Goal: Navigation & Orientation: Find specific page/section

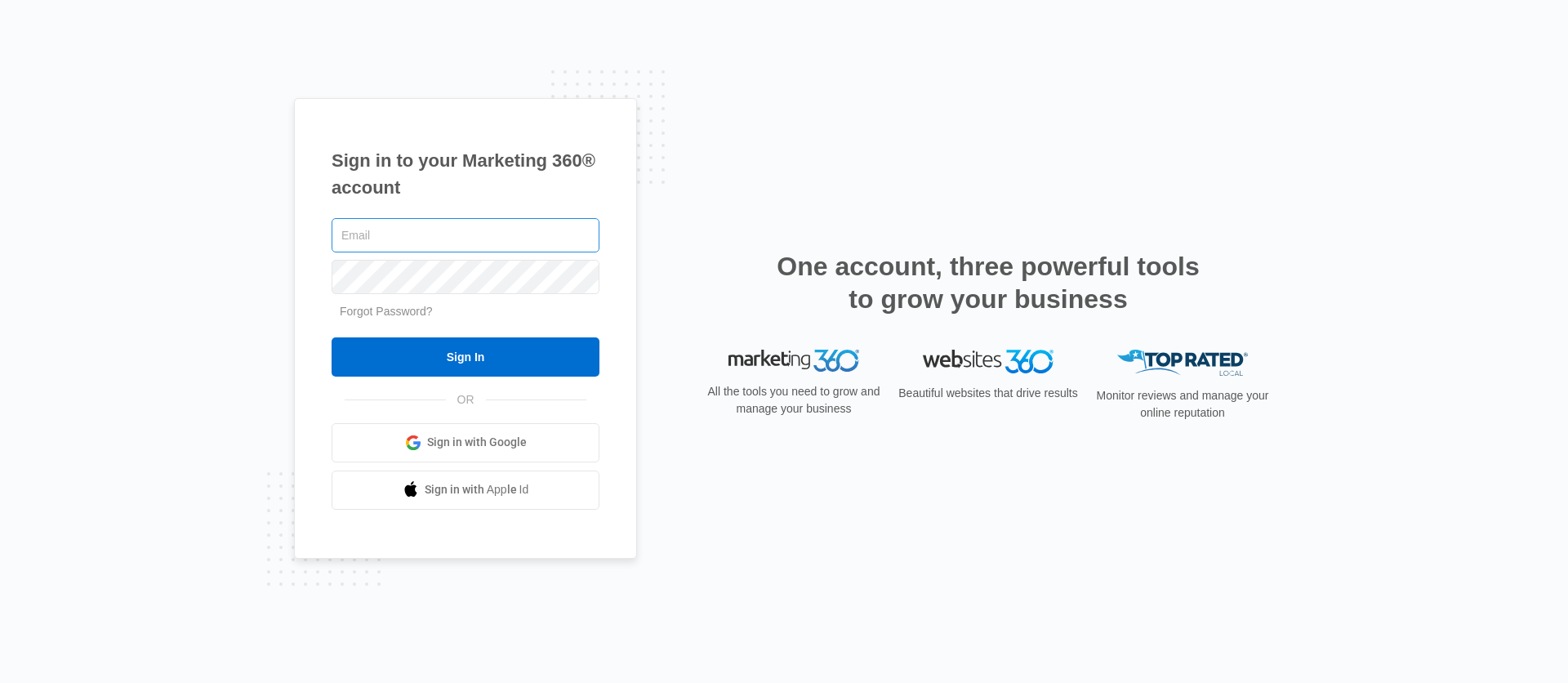
type input "[PERSON_NAME][EMAIL_ADDRESS][PERSON_NAME][DOMAIN_NAME]"
click at [387, 377] on div "[PERSON_NAME][EMAIL_ADDRESS][PERSON_NAME][DOMAIN_NAME] Forgot Password? Sign In…" at bounding box center [465, 363] width 268 height 295
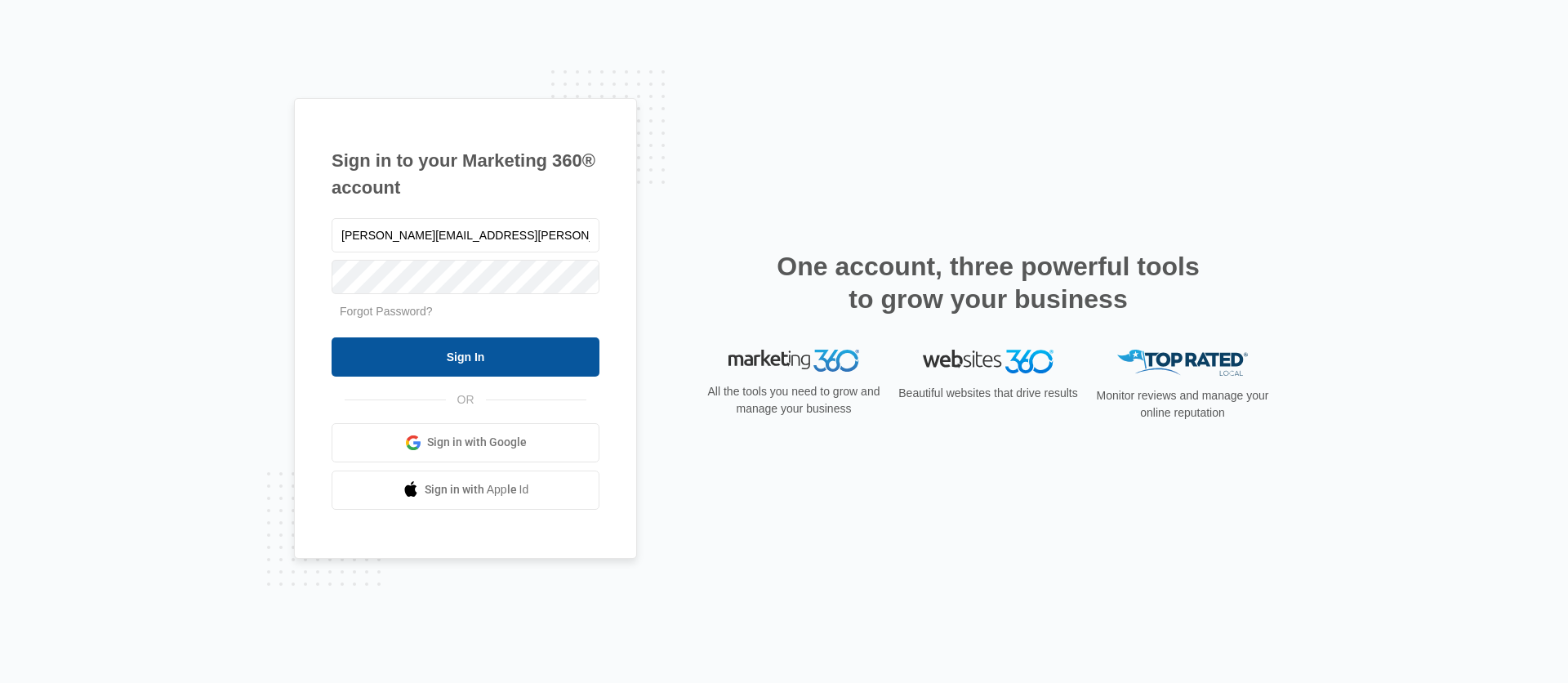
click at [375, 371] on input "Sign In" at bounding box center [465, 356] width 268 height 39
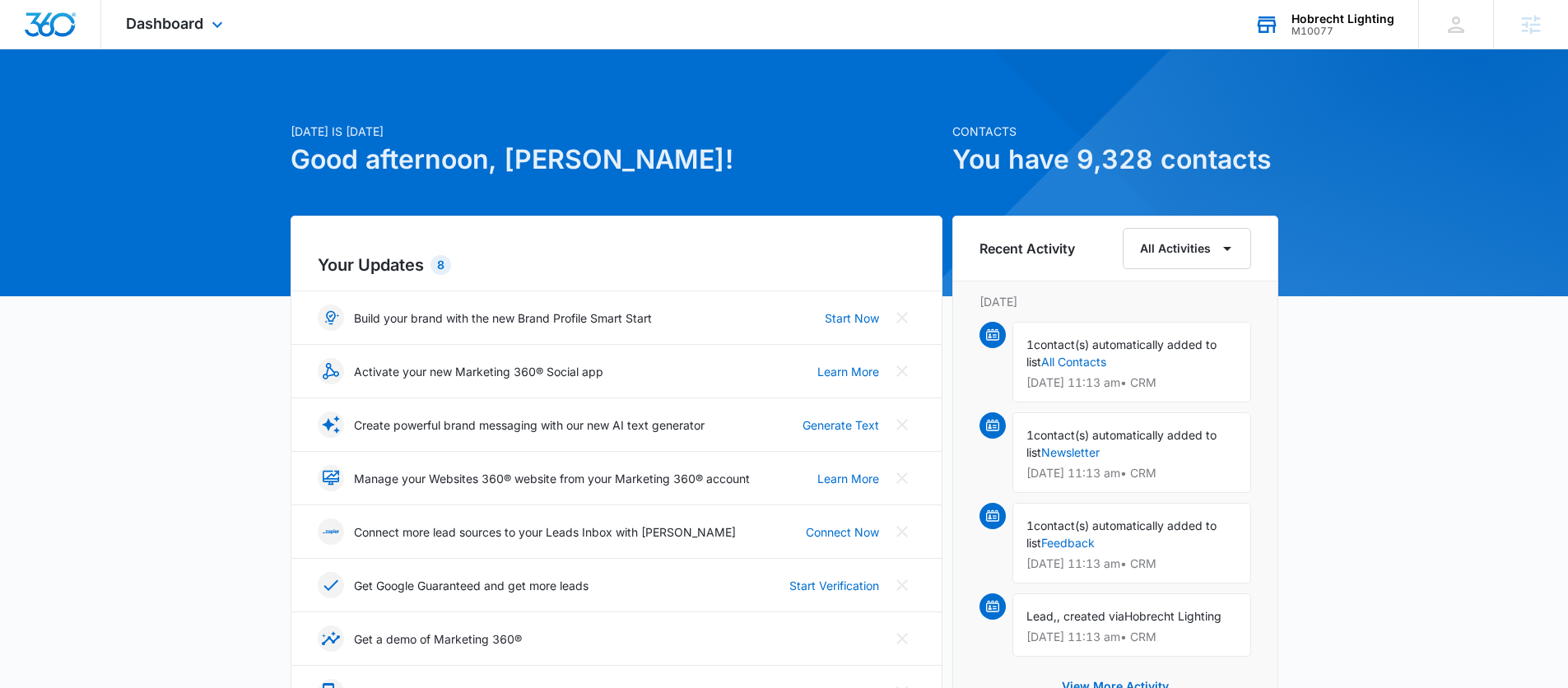
click at [1328, 17] on div "Hobrecht Lighting" at bounding box center [1342, 18] width 102 height 13
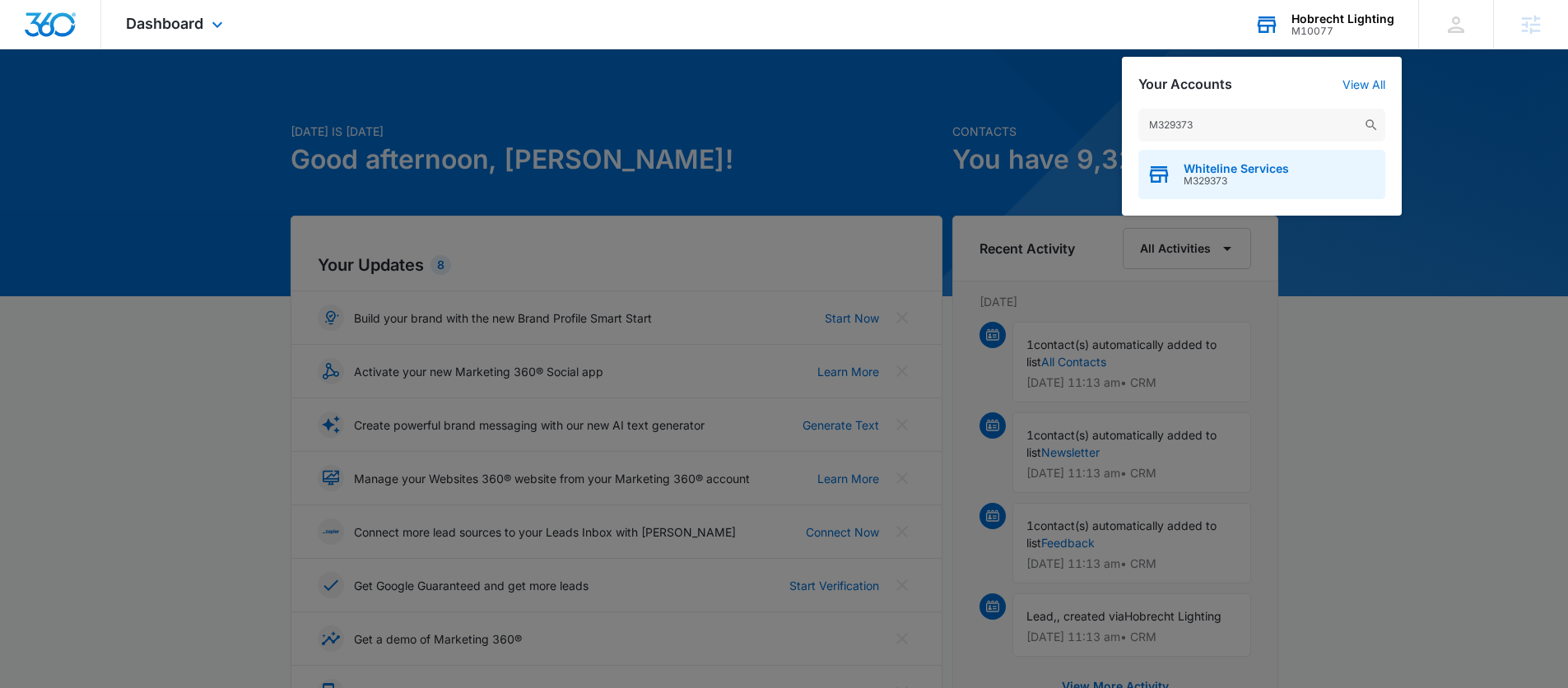
type input "M329373"
click at [1217, 164] on span "Whiteline Services" at bounding box center [1237, 169] width 105 height 13
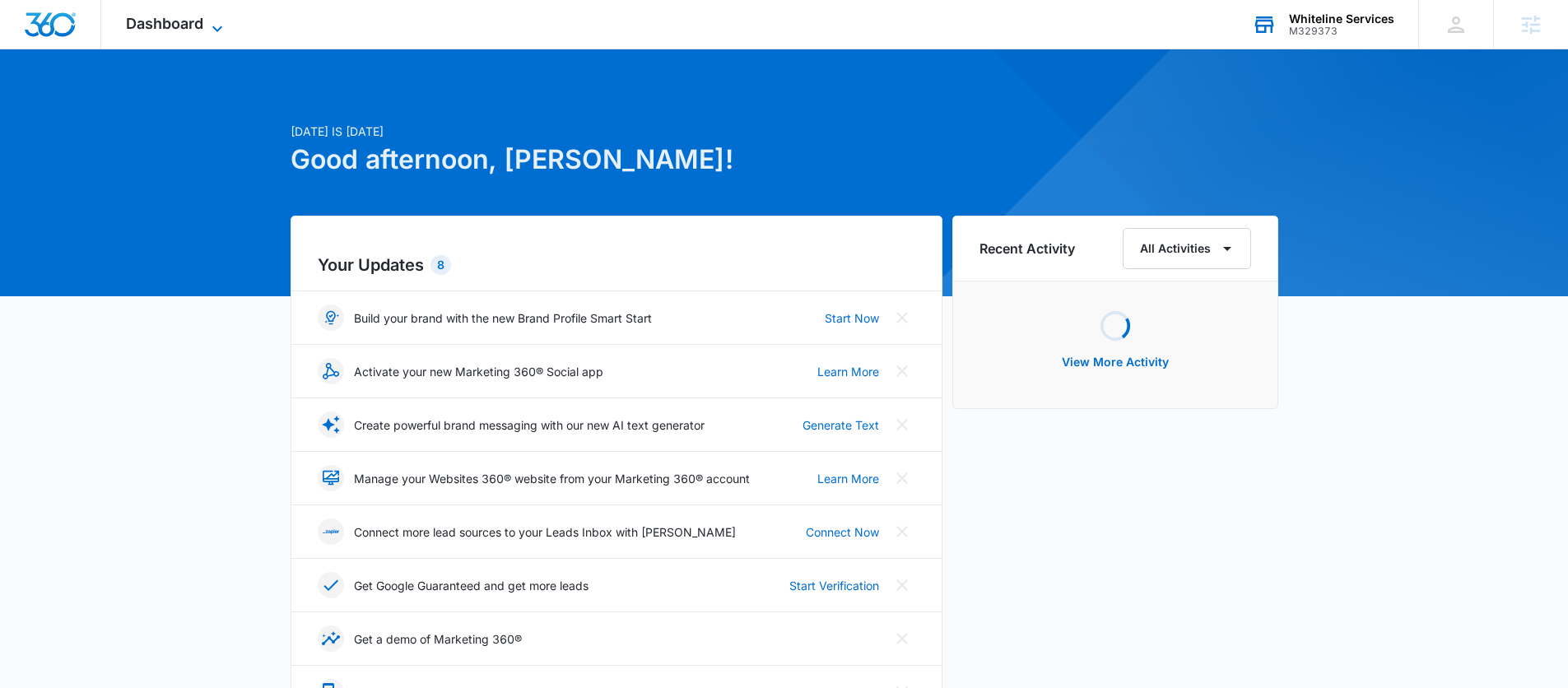
click at [194, 27] on span "Dashboard" at bounding box center [164, 23] width 78 height 18
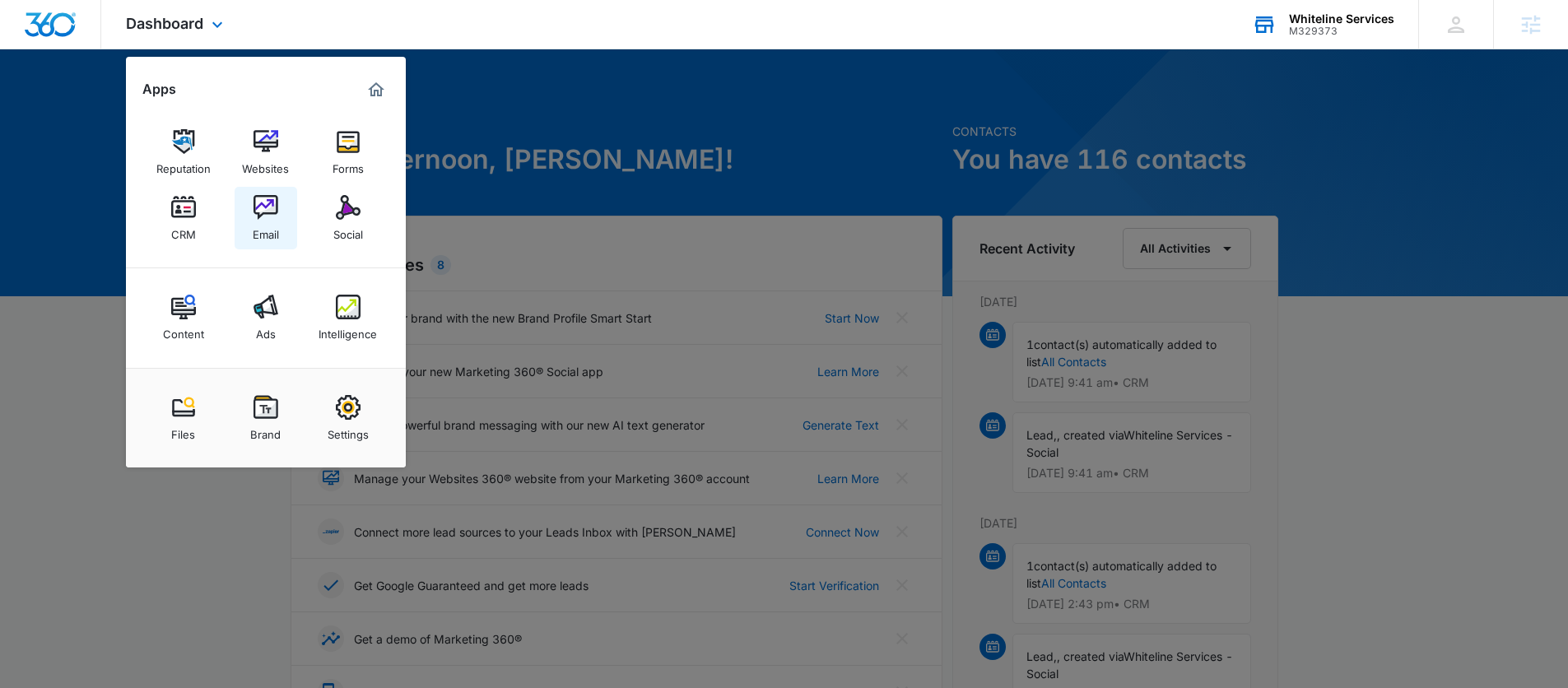
click at [263, 220] on div "Email" at bounding box center [266, 230] width 27 height 21
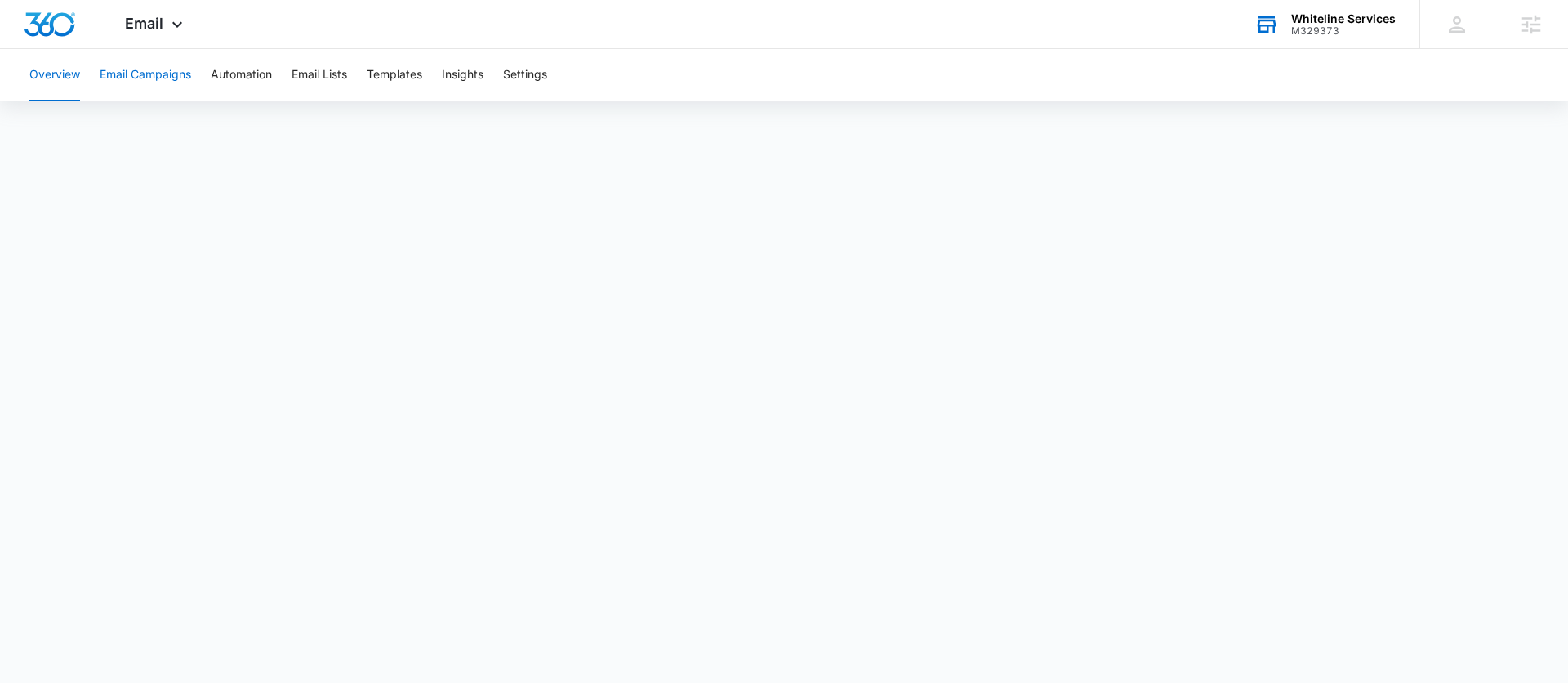
click at [163, 74] on button "Email Campaigns" at bounding box center [146, 75] width 92 height 52
click at [408, 72] on button "Templates" at bounding box center [394, 75] width 56 height 52
click at [334, 654] on body "Email Apps Reputation Websites Forms CRM Email Social Content Ads Intelligence …" at bounding box center [784, 342] width 1568 height 683
click at [256, 81] on button "Automation" at bounding box center [241, 75] width 61 height 52
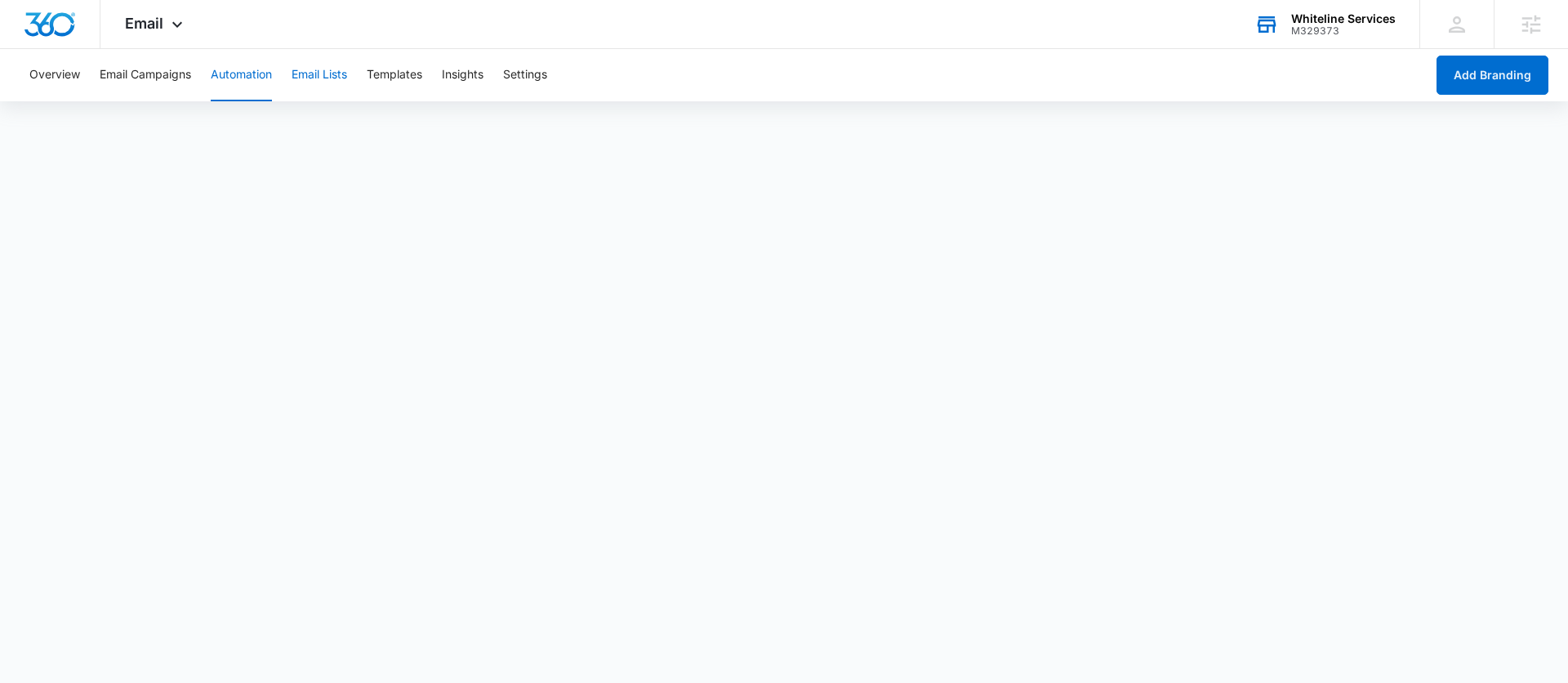
click at [310, 77] on button "Email Lists" at bounding box center [319, 75] width 56 height 52
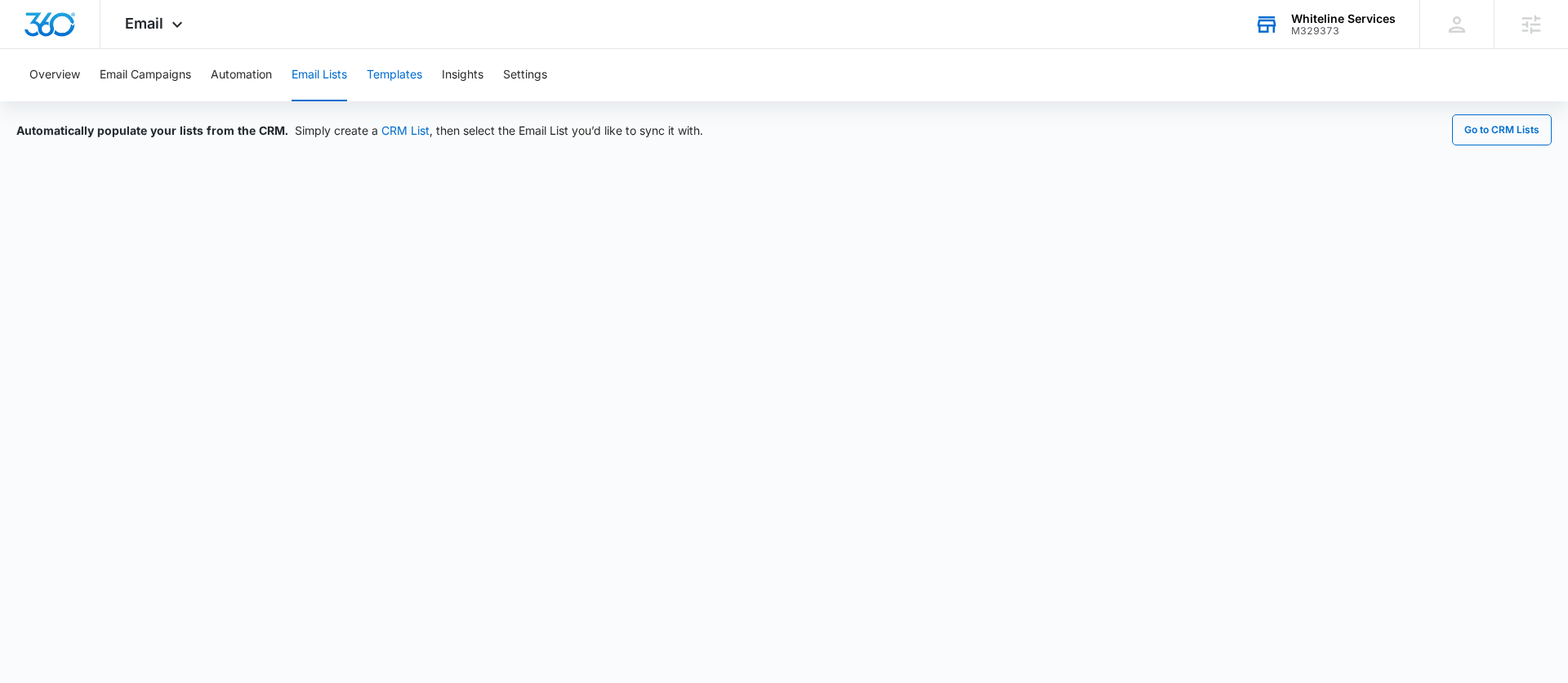
click at [404, 76] on button "Templates" at bounding box center [394, 75] width 56 height 52
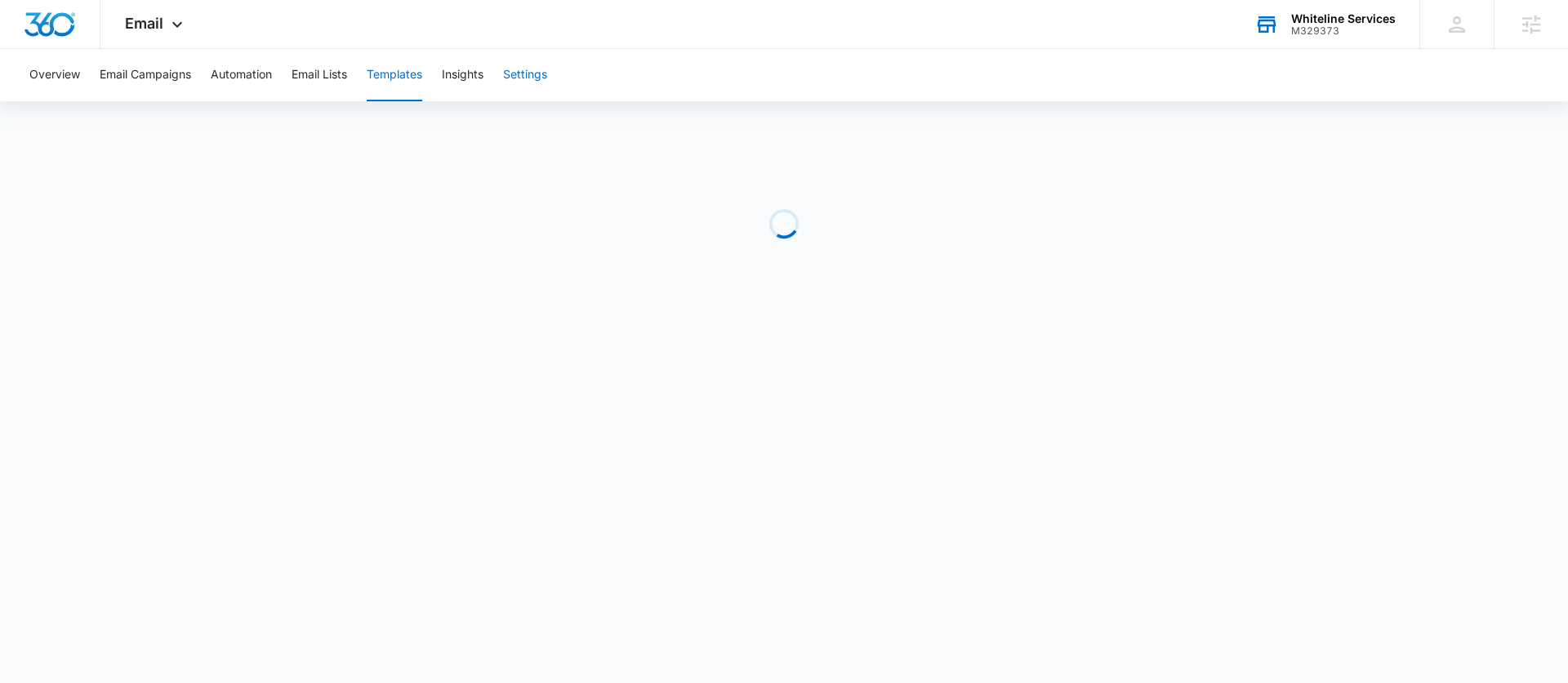
click at [517, 74] on button "Settings" at bounding box center [525, 75] width 44 height 52
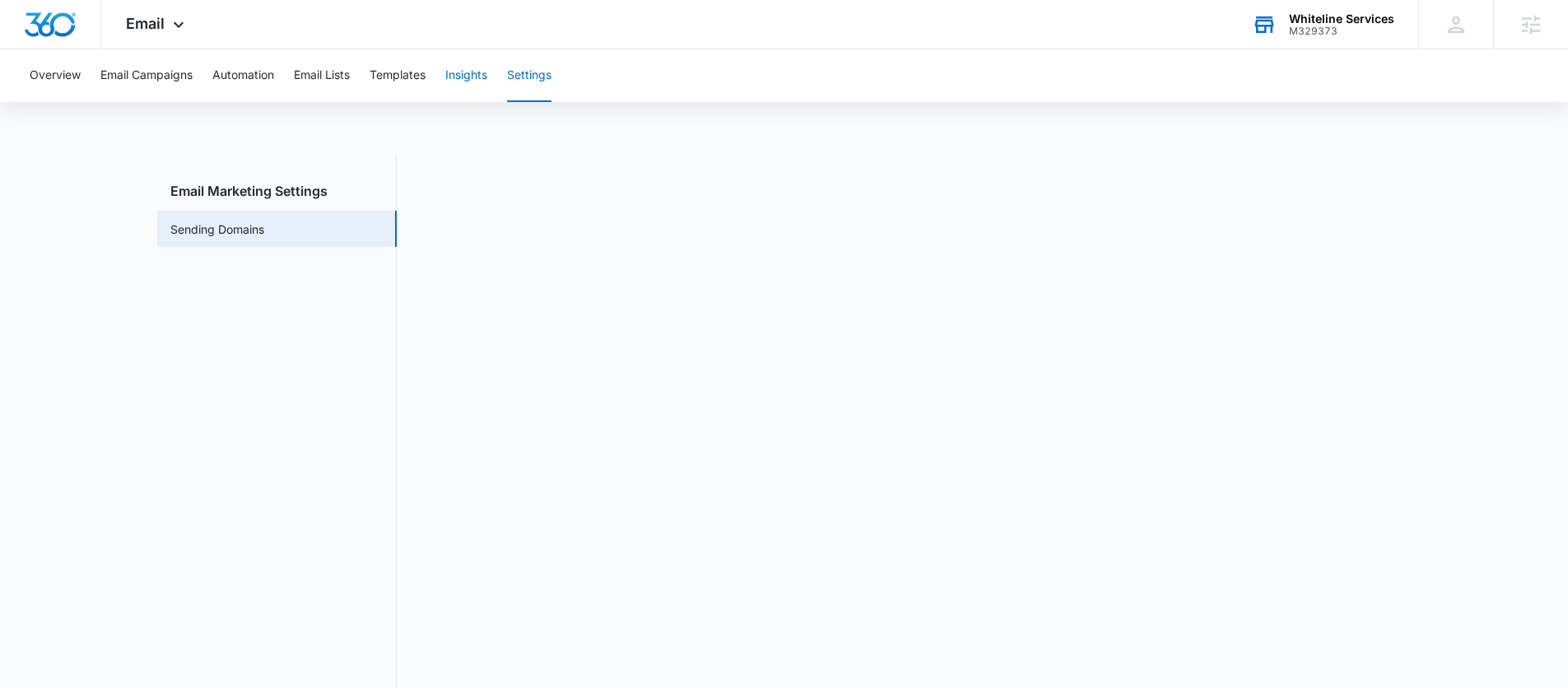
click at [474, 77] on button "Insights" at bounding box center [466, 76] width 42 height 53
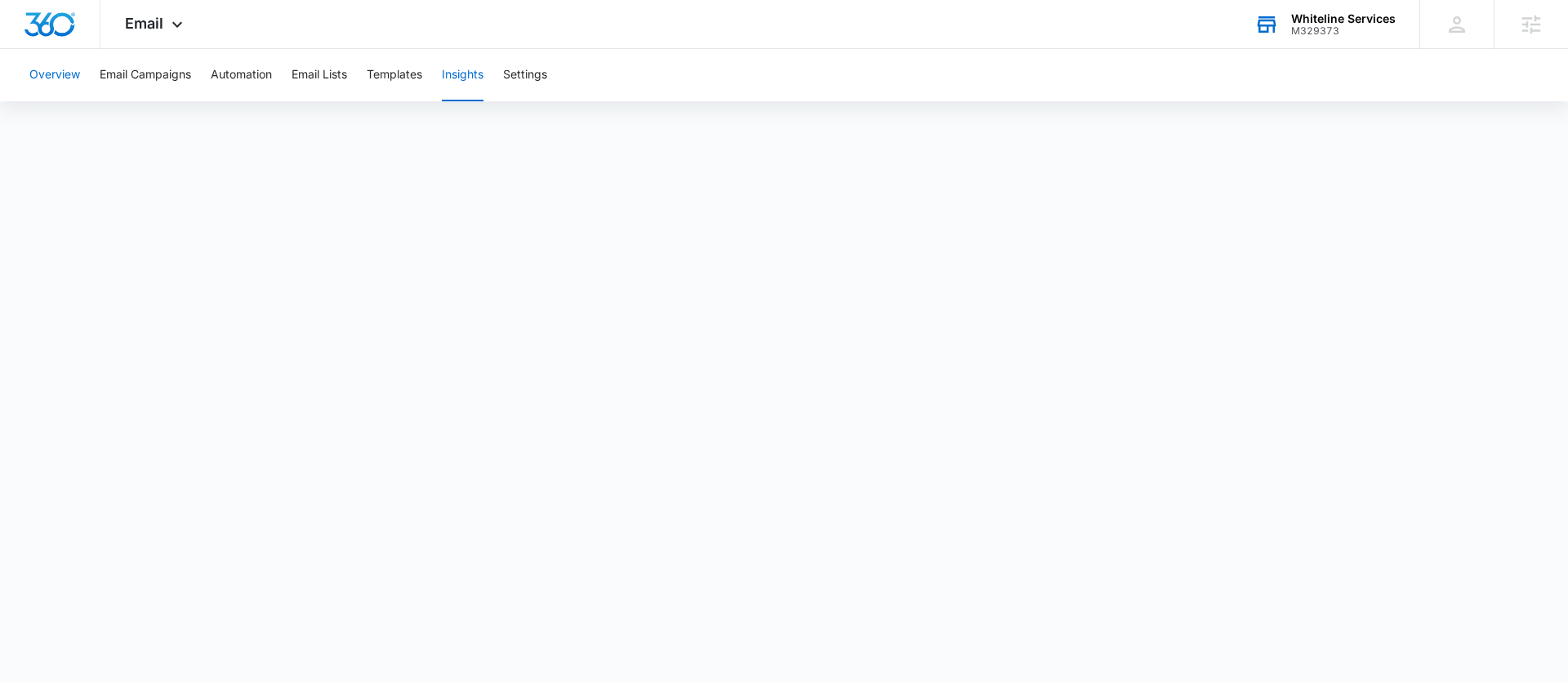
click at [72, 65] on button "Overview" at bounding box center [54, 75] width 50 height 52
click at [244, 71] on button "Automation" at bounding box center [241, 75] width 61 height 52
